Goal: Information Seeking & Learning: Learn about a topic

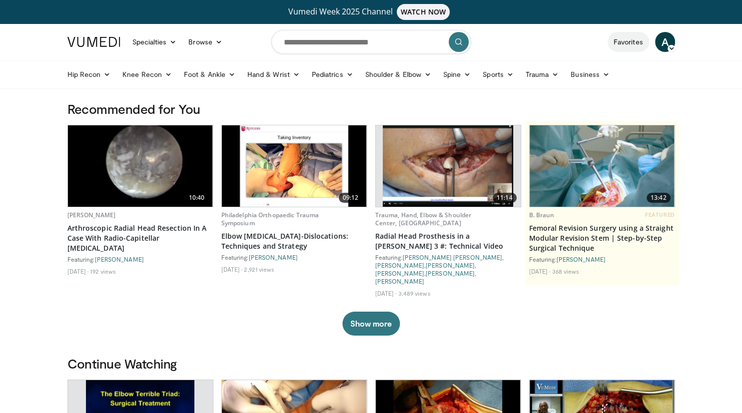
click at [627, 42] on link "Favorites" at bounding box center [628, 42] width 41 height 20
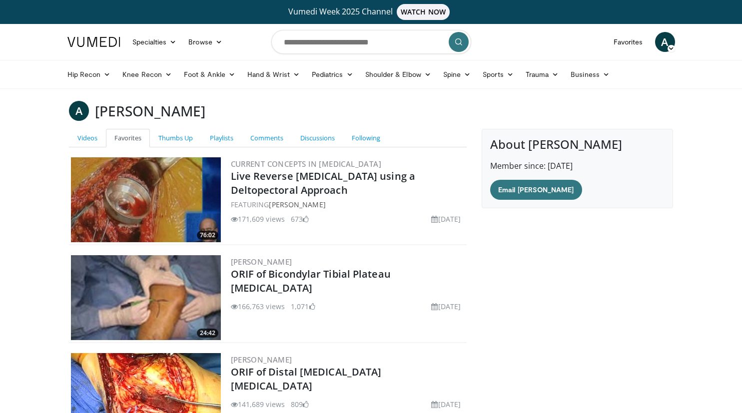
scroll to position [155, 0]
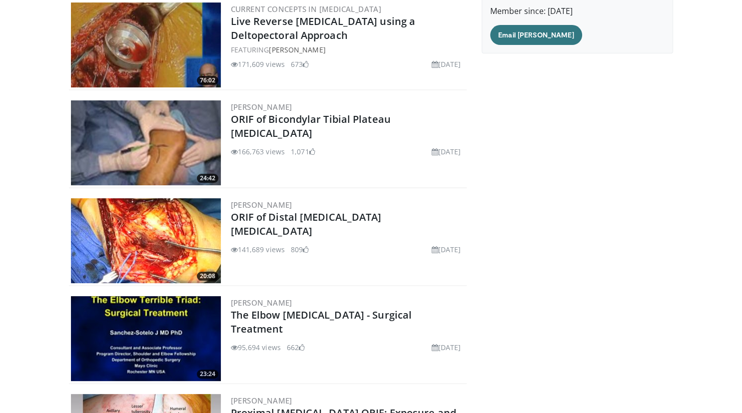
click at [201, 249] on img at bounding box center [146, 240] width 150 height 85
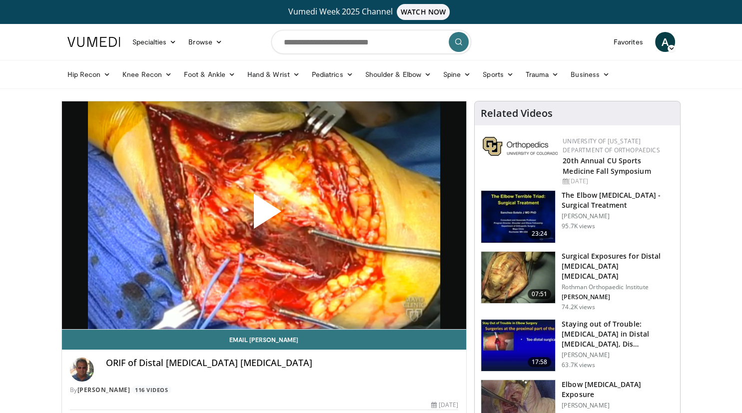
click at [264, 215] on span "Video Player" at bounding box center [264, 215] width 0 height 0
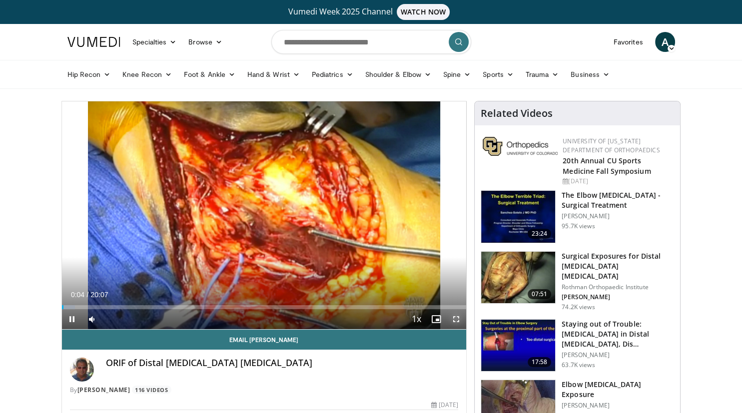
click at [456, 320] on span "Video Player" at bounding box center [456, 319] width 20 height 20
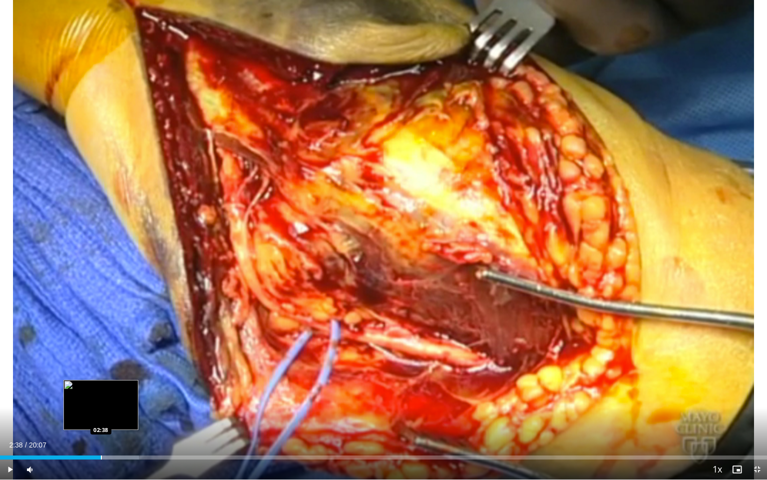
drag, startPoint x: 5, startPoint y: 455, endPoint x: 101, endPoint y: 458, distance: 96.0
click at [101, 413] on div "Loaded : 18.07% 02:37 02:38" at bounding box center [383, 454] width 767 height 9
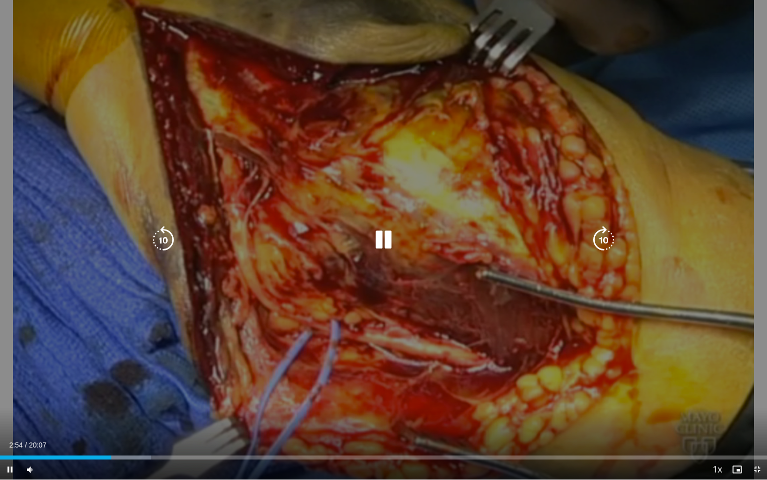
click at [387, 235] on icon "Video Player" at bounding box center [384, 240] width 28 height 28
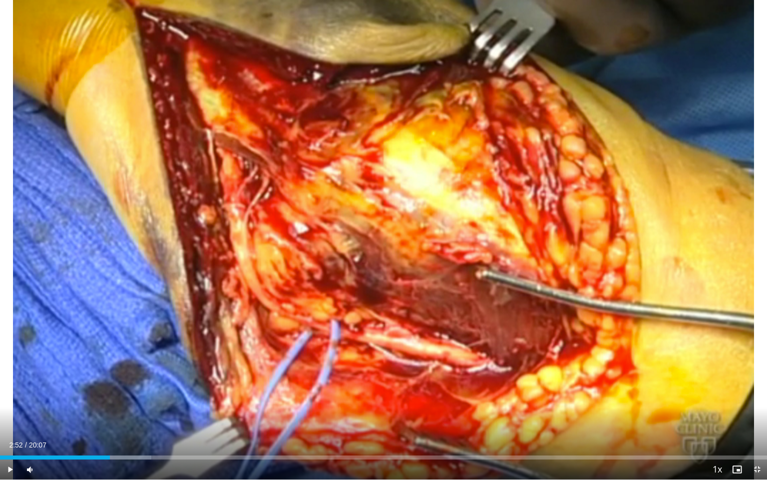
drag, startPoint x: 111, startPoint y: 457, endPoint x: 110, endPoint y: 462, distance: 5.7
click at [110, 413] on div "Current Time 2:52 / Duration 20:07 Play Skip Backward Skip Forward Mute Loaded …" at bounding box center [383, 469] width 767 height 20
click at [7, 413] on span "Video Player" at bounding box center [10, 469] width 20 height 20
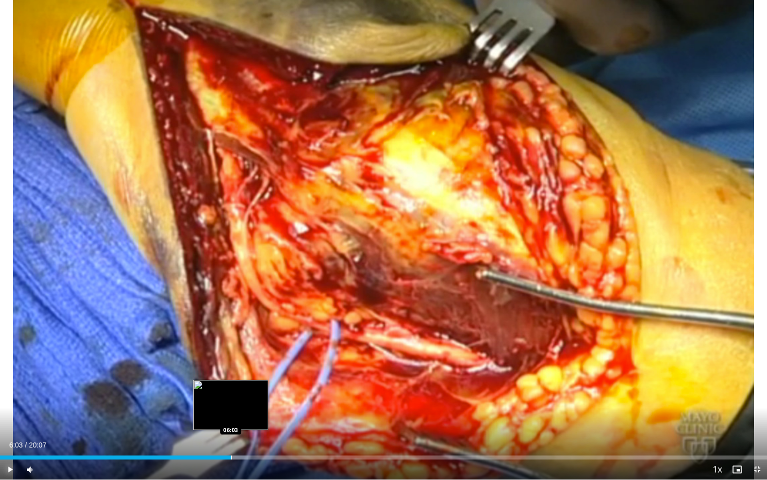
drag, startPoint x: 145, startPoint y: 455, endPoint x: 231, endPoint y: 456, distance: 85.9
click at [231, 413] on div "Loaded : 32.34% 06:03 06:03" at bounding box center [383, 457] width 767 height 4
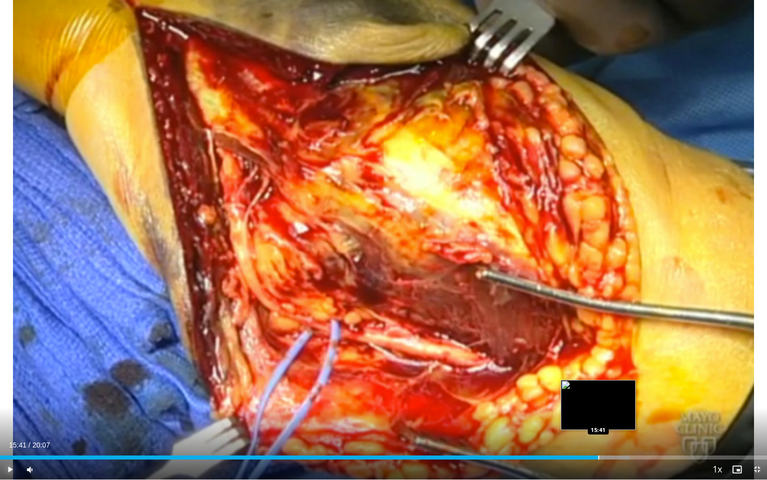
drag, startPoint x: 581, startPoint y: 455, endPoint x: 599, endPoint y: 452, distance: 18.2
click at [599, 413] on div "Loaded : 82.08% 15:40 15:41" at bounding box center [383, 454] width 767 height 9
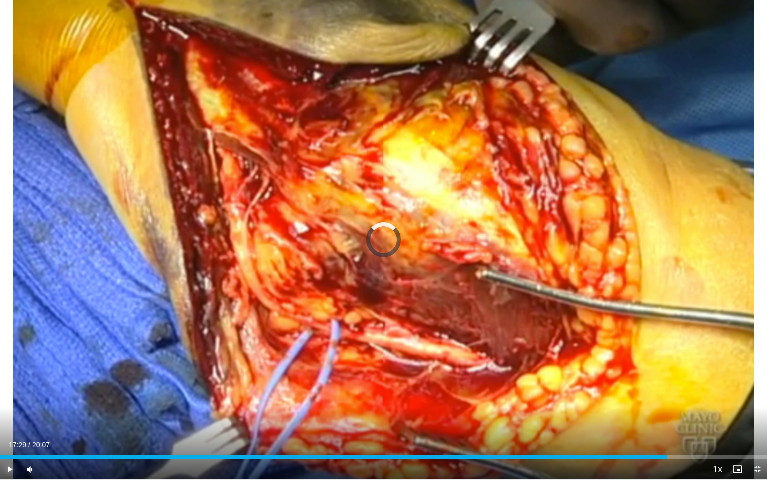
drag, startPoint x: 606, startPoint y: 456, endPoint x: 691, endPoint y: 455, distance: 85.0
click at [691, 413] on div "Loaded : 0.00% 18:05 18:06" at bounding box center [383, 454] width 767 height 9
click at [741, 413] on span "Video Player" at bounding box center [757, 469] width 20 height 20
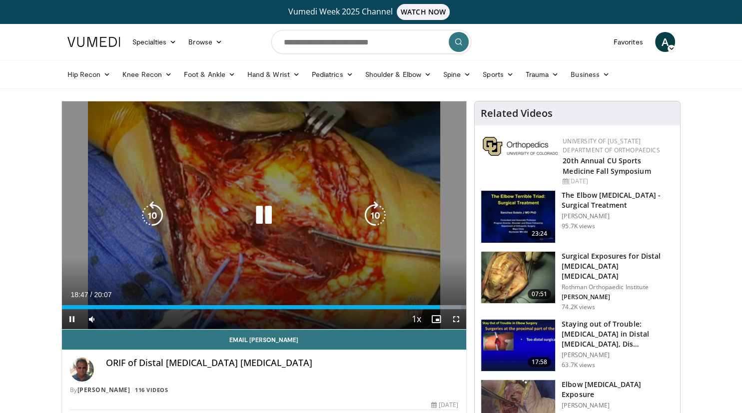
click at [266, 216] on icon "Video Player" at bounding box center [264, 215] width 28 height 28
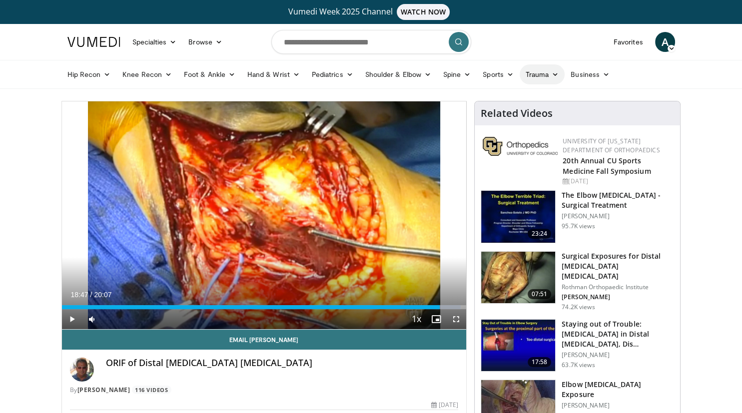
click at [550, 75] on link "Trauma" at bounding box center [542, 74] width 45 height 20
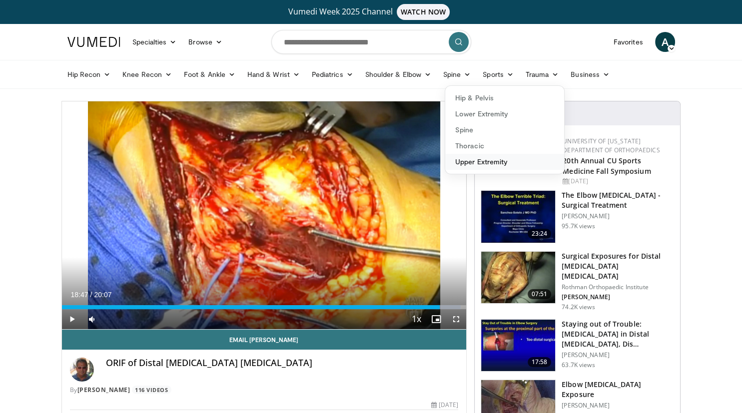
click at [491, 161] on link "Upper Extremity" at bounding box center [504, 162] width 119 height 16
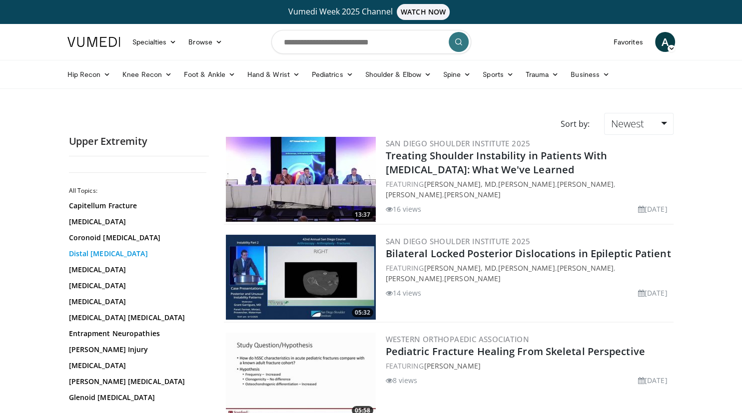
click at [141, 257] on link "Distal Humerus Fracture" at bounding box center [136, 254] width 135 height 10
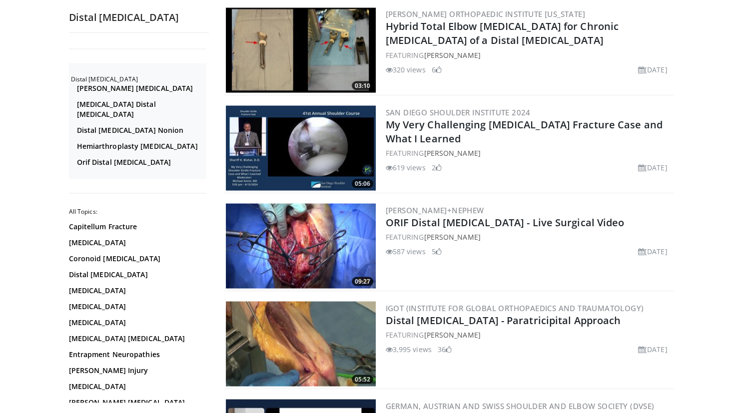
scroll to position [1794, 0]
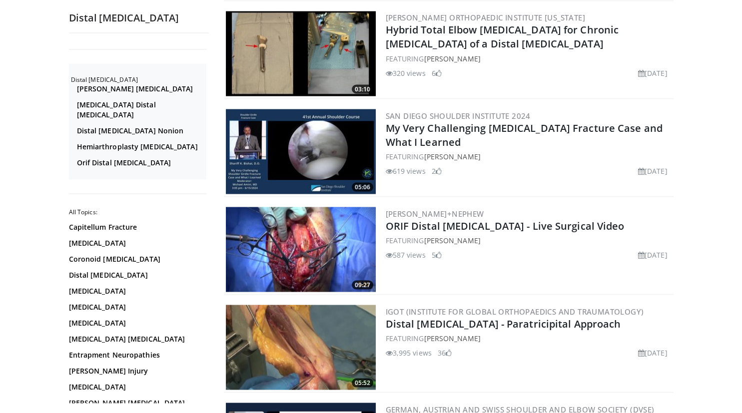
click at [361, 263] on img at bounding box center [301, 249] width 150 height 85
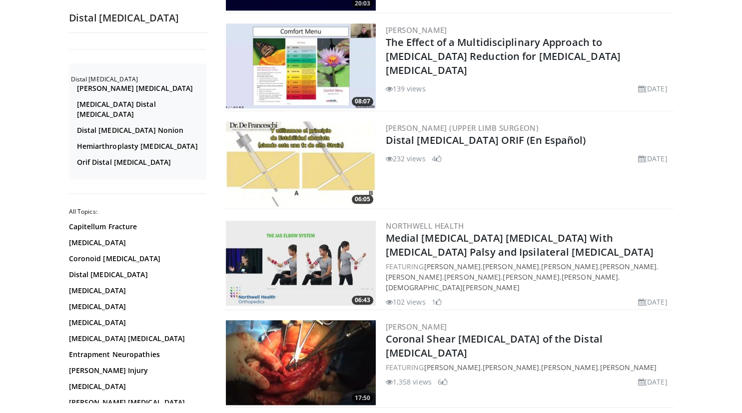
scroll to position [844, 0]
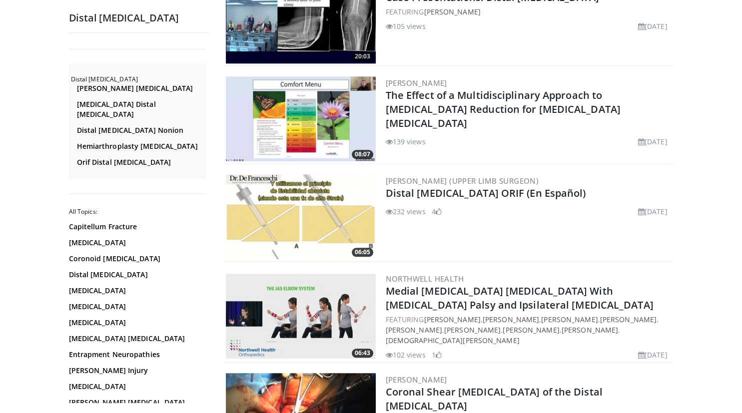
click at [340, 223] on img at bounding box center [301, 216] width 150 height 85
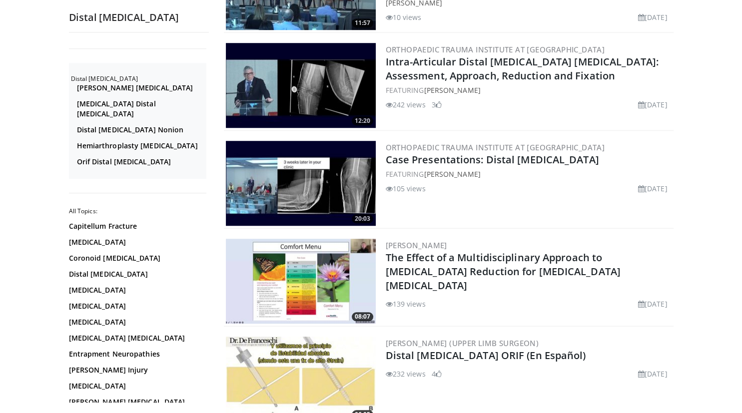
scroll to position [633, 0]
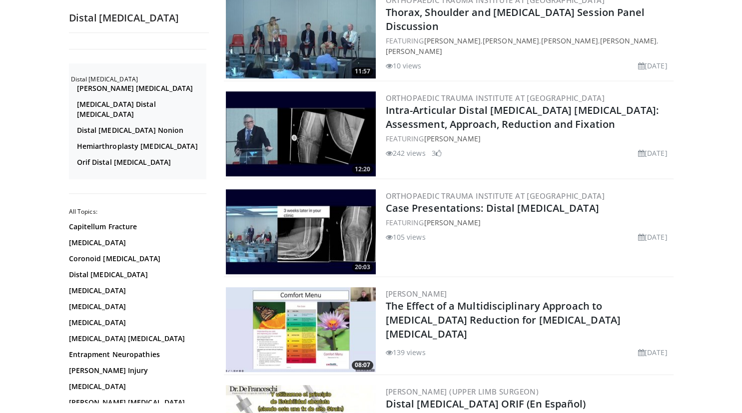
click at [320, 231] on img at bounding box center [301, 231] width 150 height 85
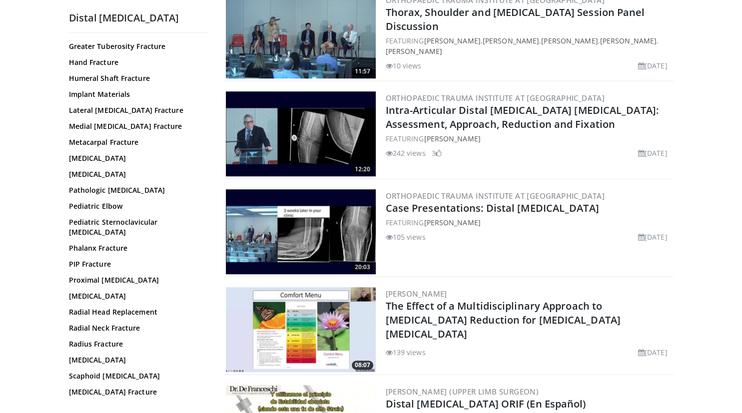
scroll to position [453, 0]
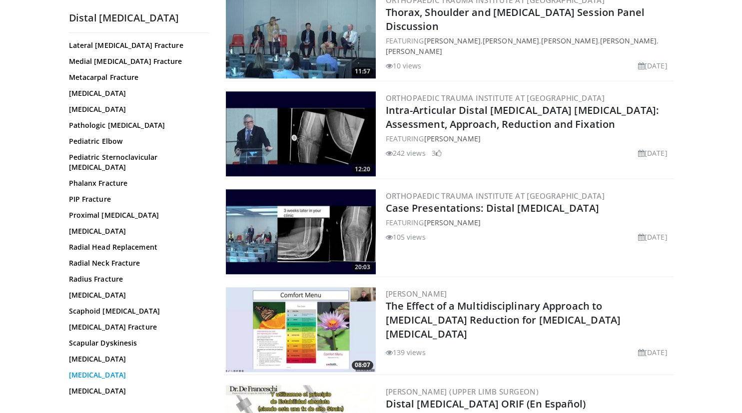
click at [157, 370] on link "Supracondylar Humerus Fracture" at bounding box center [136, 375] width 135 height 10
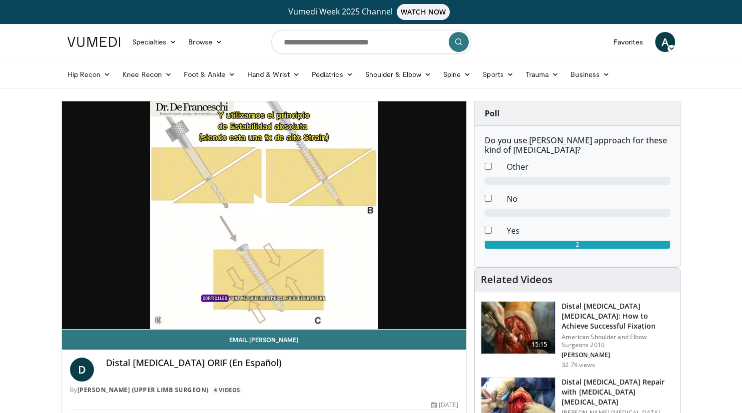
click at [264, 215] on span "Video Player" at bounding box center [264, 215] width 0 height 0
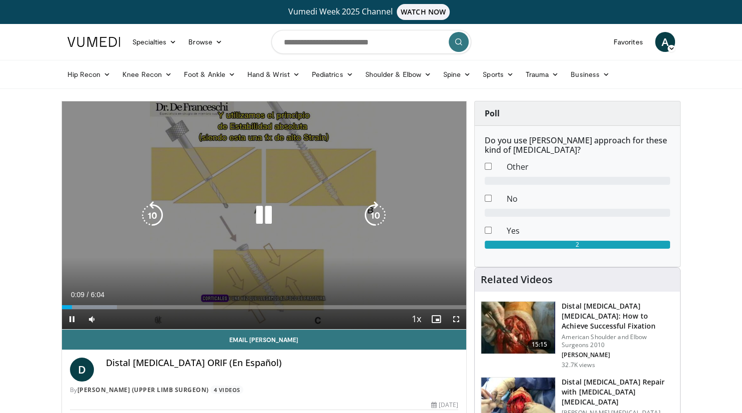
click at [260, 210] on icon "Video Player" at bounding box center [264, 215] width 28 height 28
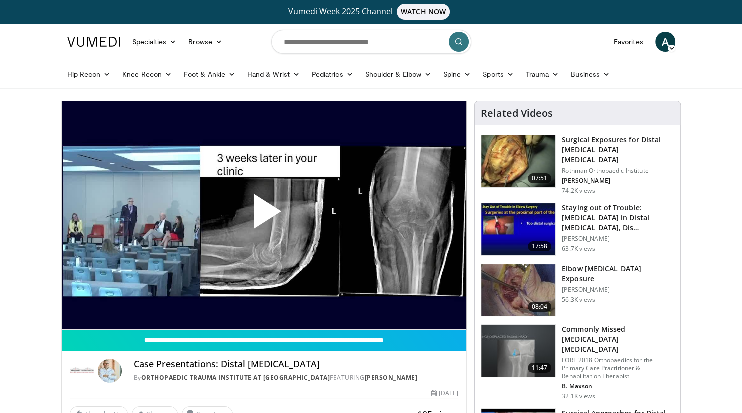
click at [264, 215] on span "Video Player" at bounding box center [264, 215] width 0 height 0
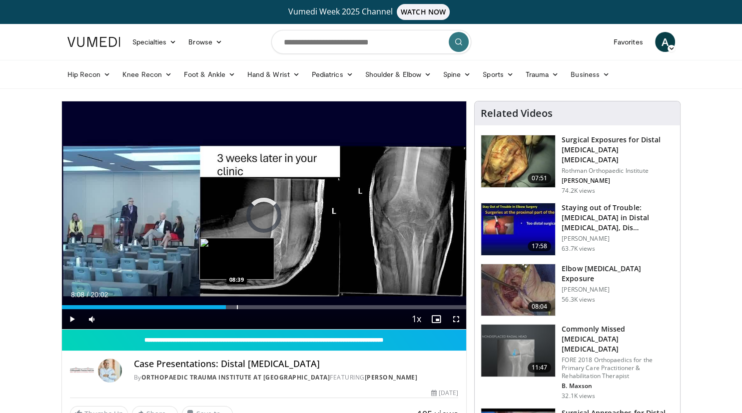
drag, startPoint x: 63, startPoint y: 306, endPoint x: 237, endPoint y: 309, distance: 173.4
click at [237, 309] on div "Progress Bar" at bounding box center [237, 307] width 1 height 4
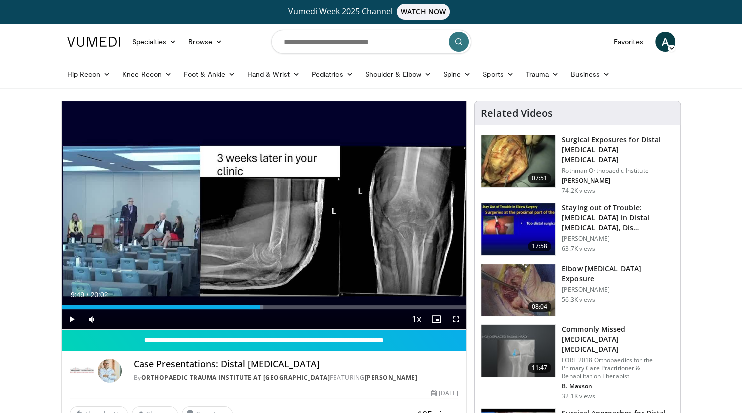
drag, startPoint x: 237, startPoint y: 307, endPoint x: 261, endPoint y: 309, distance: 24.1
click at [261, 309] on div "Current Time 9:49 / Duration 20:02 Play Skip Backward Skip Forward Mute 100% Lo…" at bounding box center [264, 319] width 405 height 20
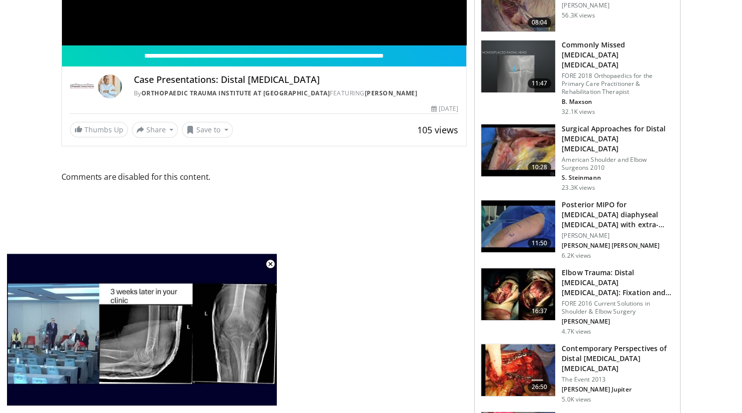
scroll to position [316, 0]
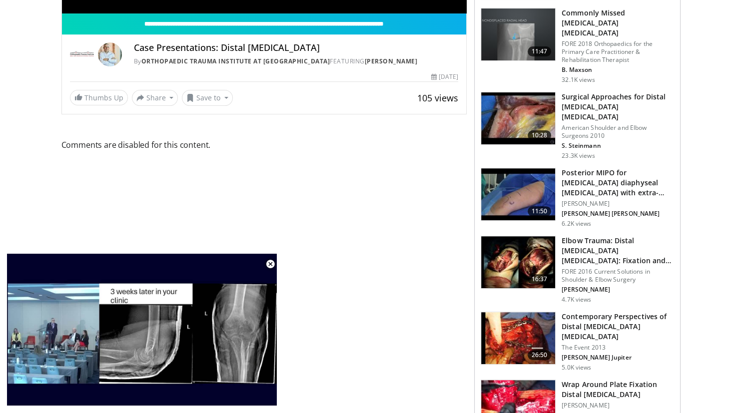
click at [533, 312] on img at bounding box center [518, 338] width 74 height 52
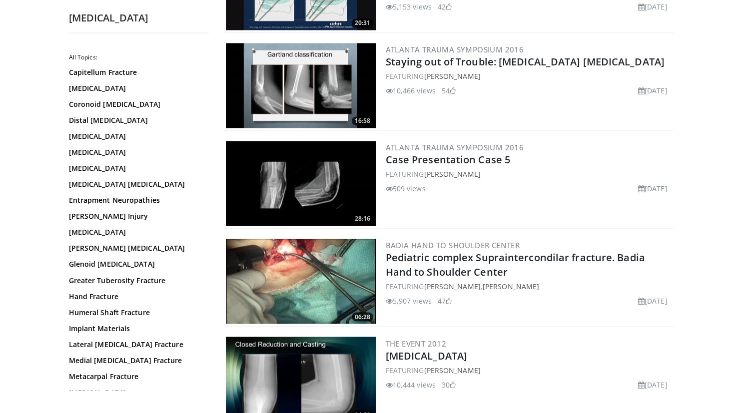
scroll to position [6, 0]
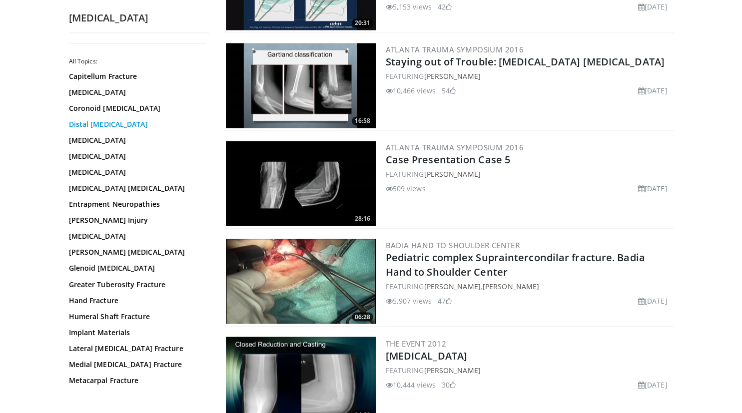
click at [123, 129] on link "Distal [MEDICAL_DATA]" at bounding box center [136, 124] width 135 height 10
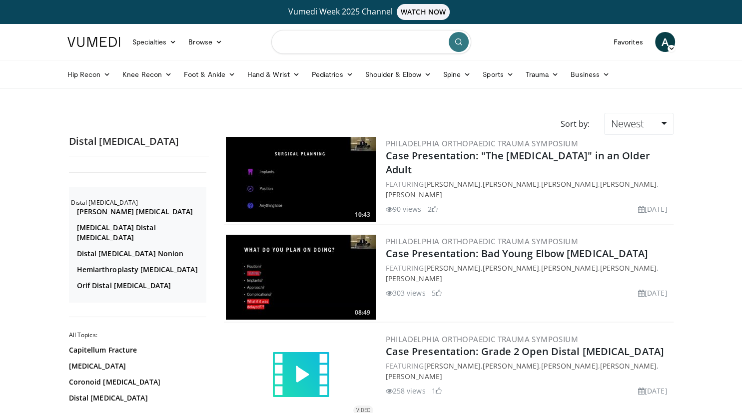
click at [291, 43] on input "Search topics, interventions" at bounding box center [371, 42] width 200 height 24
type input "**********"
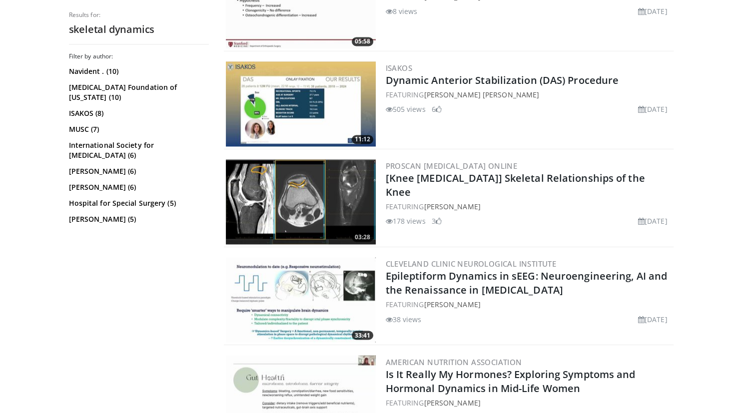
scroll to position [1583, 0]
